Goal: Task Accomplishment & Management: Use online tool/utility

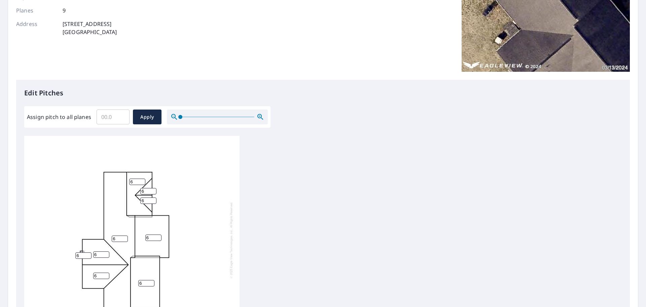
scroll to position [7, 0]
click at [97, 251] on input "6" at bounding box center [101, 254] width 16 height 6
type input "5"
click at [96, 272] on input "6" at bounding box center [101, 275] width 16 height 6
type input "5"
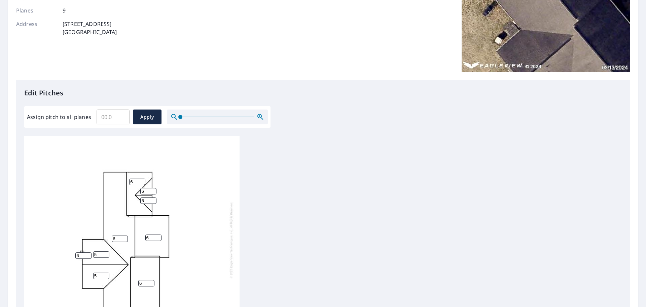
click at [79, 252] on input "6" at bounding box center [83, 255] width 16 height 6
type input "5"
click at [140, 118] on span "Apply" at bounding box center [147, 117] width 18 height 8
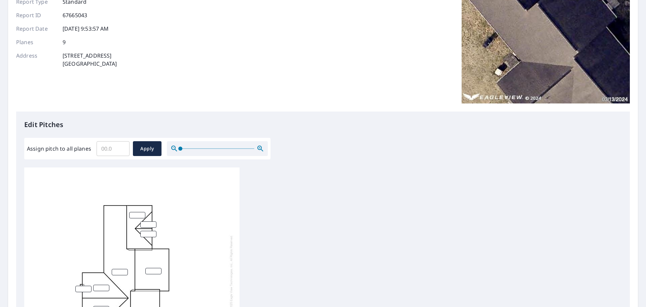
scroll to position [24, 0]
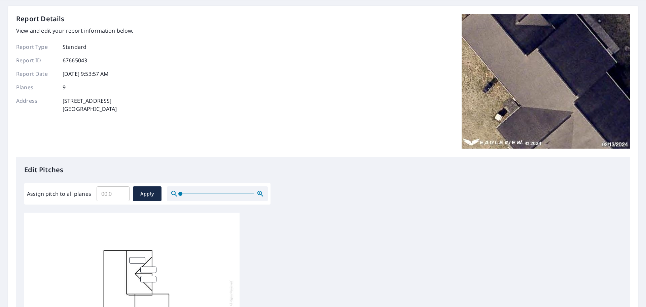
click at [104, 193] on input "Assign pitch to all planes" at bounding box center [113, 193] width 33 height 19
type input "6"
click at [144, 191] on span "Apply" at bounding box center [147, 193] width 18 height 8
type input "6"
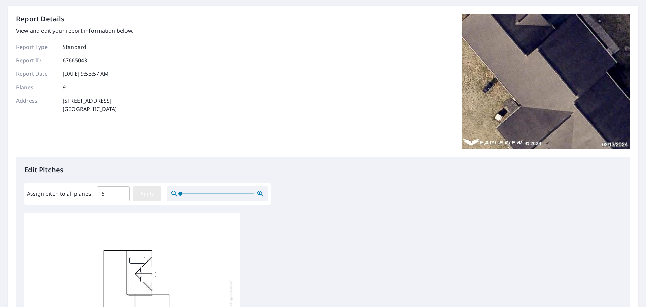
type input "6"
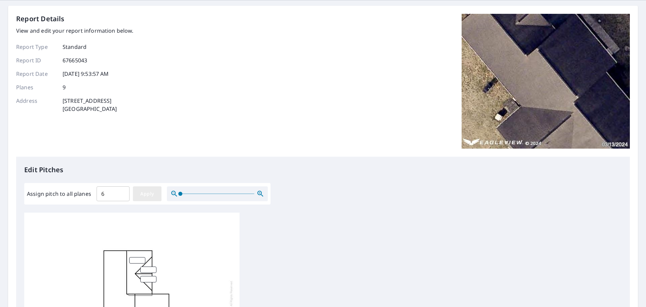
type input "6"
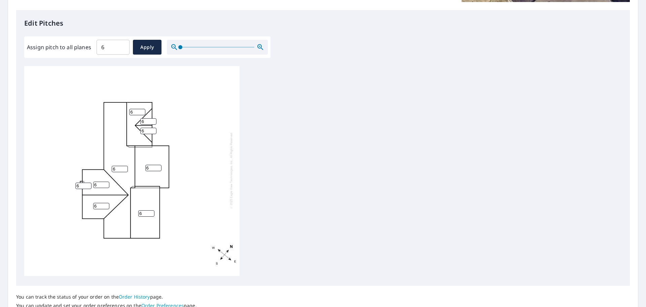
scroll to position [226, 0]
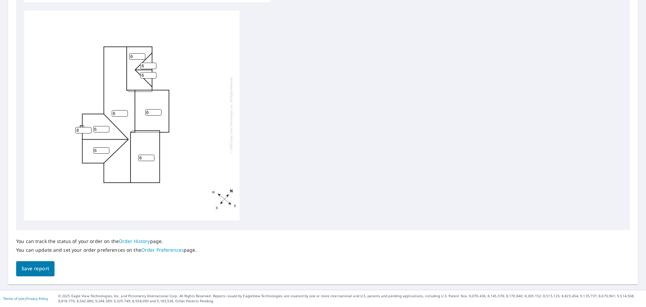
click at [97, 126] on input "6" at bounding box center [101, 129] width 16 height 6
type input "5"
click at [105, 126] on input "5" at bounding box center [101, 129] width 16 height 6
type input "5"
click at [106, 147] on input "5" at bounding box center [101, 150] width 16 height 6
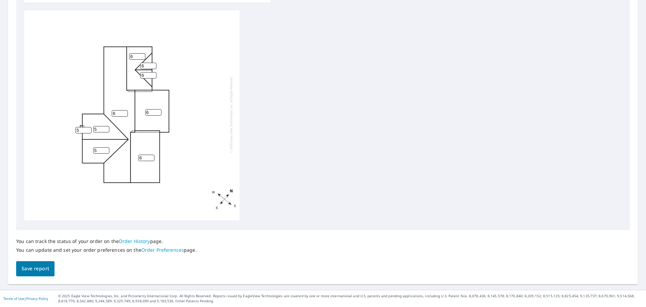
type input "5"
click at [88, 127] on input "5" at bounding box center [83, 130] width 16 height 6
click at [39, 270] on span "Save report" at bounding box center [36, 268] width 28 height 8
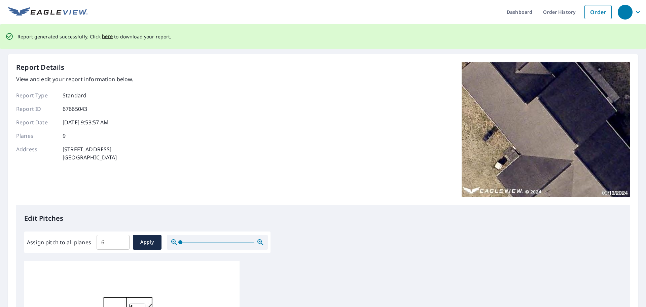
scroll to position [0, 0]
click at [106, 36] on span "here" at bounding box center [107, 37] width 11 height 8
